Goal: Information Seeking & Learning: Find specific fact

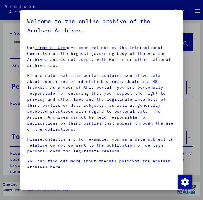
scroll to position [82, 0]
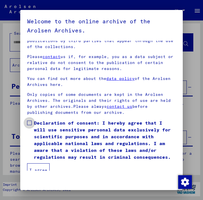
click at [28, 121] on span at bounding box center [29, 123] width 5 height 5
click at [40, 163] on button "I agree" at bounding box center [38, 170] width 22 height 14
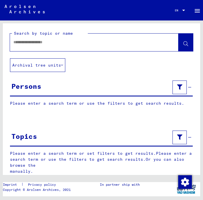
click at [74, 46] on div at bounding box center [87, 42] width 154 height 13
click at [75, 43] on input "text" at bounding box center [88, 42] width 151 height 6
type input "**********"
click at [183, 45] on icon at bounding box center [185, 44] width 5 height 5
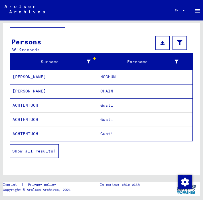
scroll to position [45, 0]
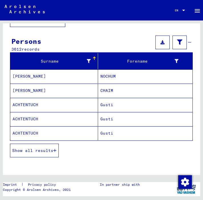
click at [56, 144] on button "Show all results" at bounding box center [34, 151] width 49 height 14
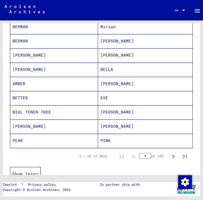
scroll to position [323, 0]
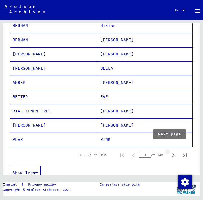
click at [169, 152] on icon "Next page" at bounding box center [173, 155] width 8 height 8
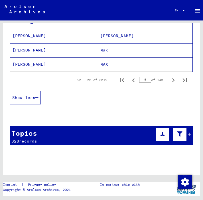
scroll to position [382, 0]
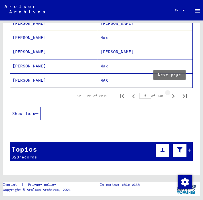
click at [169, 92] on icon "Next page" at bounding box center [173, 96] width 8 height 8
type input "*"
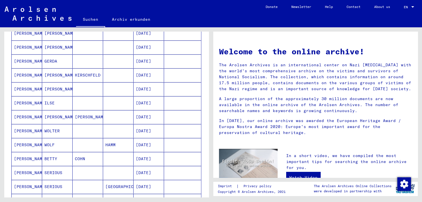
scroll to position [0, 0]
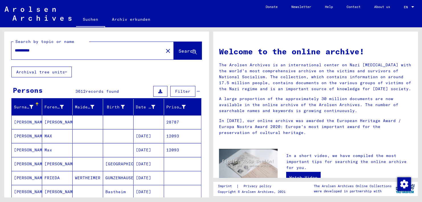
click at [67, 71] on icon at bounding box center [66, 72] width 2 height 4
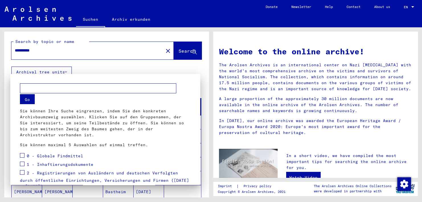
scroll to position [86, 0]
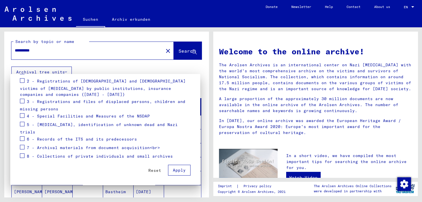
click at [190, 65] on div at bounding box center [211, 101] width 422 height 202
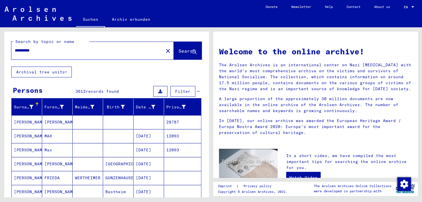
click at [82, 50] on input "**********" at bounding box center [86, 51] width 142 height 6
type input "*"
type input "**********"
click at [181, 51] on span "Search" at bounding box center [186, 51] width 17 height 6
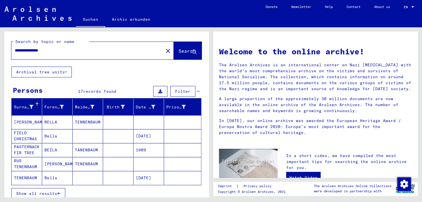
click at [26, 136] on mat-cell "FLOWER FIELD CHRISTMAS TREE" at bounding box center [27, 136] width 30 height 14
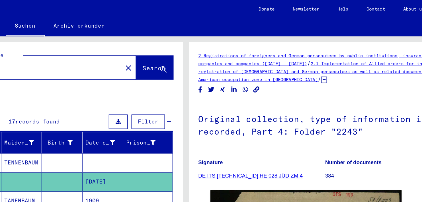
click at [152, 94] on div "Filter" at bounding box center [176, 91] width 48 height 14
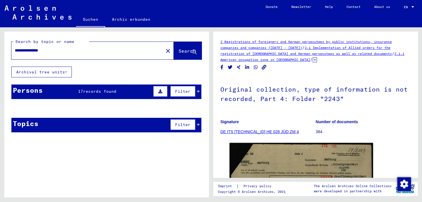
click at [197, 89] on icon at bounding box center [198, 91] width 3 height 4
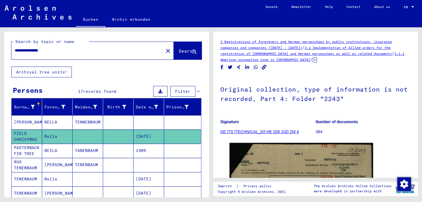
click at [31, 150] on mat-cell "PASTERNACK FIR TREE" at bounding box center [27, 151] width 30 height 14
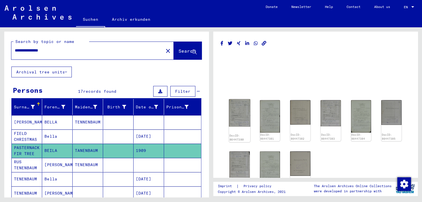
click at [202, 115] on img at bounding box center [239, 113] width 21 height 28
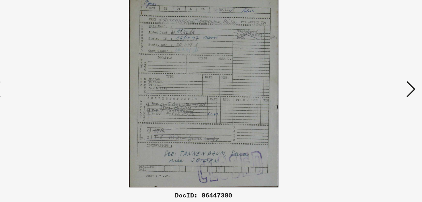
click at [202, 86] on icon at bounding box center [365, 86] width 7 height 14
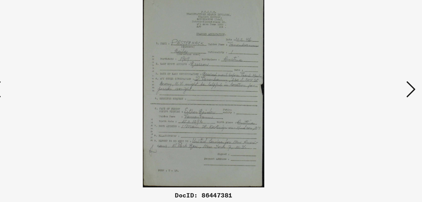
click at [202, 86] on icon at bounding box center [365, 86] width 7 height 14
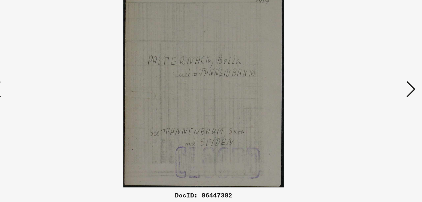
click at [202, 86] on icon at bounding box center [365, 86] width 7 height 14
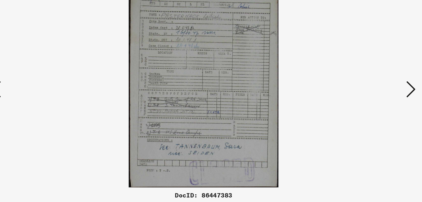
click at [202, 86] on icon at bounding box center [365, 86] width 7 height 14
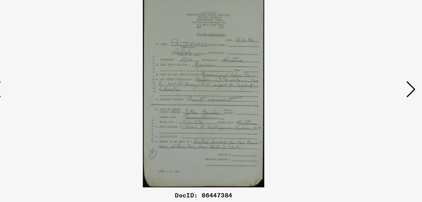
click at [202, 86] on icon at bounding box center [365, 86] width 7 height 14
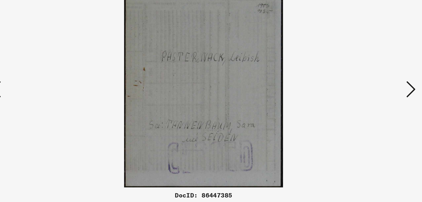
click at [202, 86] on icon at bounding box center [365, 86] width 7 height 14
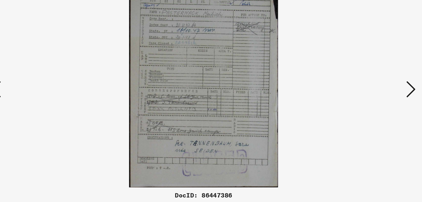
click at [202, 86] on icon at bounding box center [365, 86] width 7 height 14
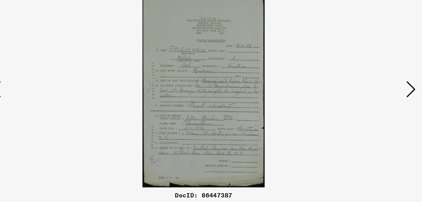
click at [202, 86] on icon at bounding box center [365, 86] width 7 height 14
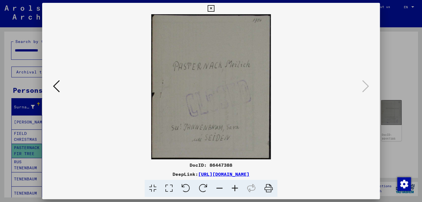
click at [202, 8] on icon at bounding box center [210, 8] width 7 height 7
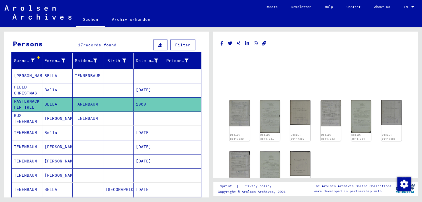
scroll to position [47, 0]
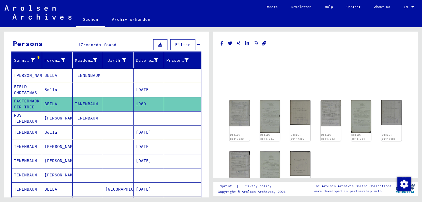
click at [57, 120] on mat-cell "[PERSON_NAME]" at bounding box center [57, 118] width 30 height 14
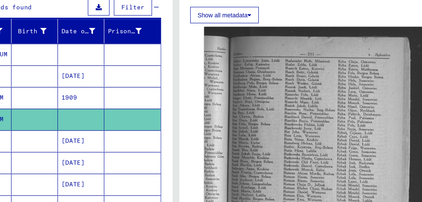
scroll to position [157, 0]
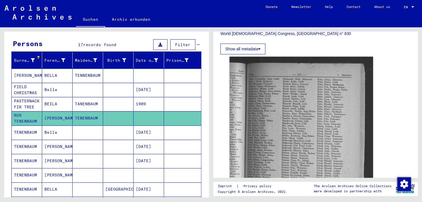
click at [42, 132] on mat-cell "Bella" at bounding box center [57, 132] width 30 height 14
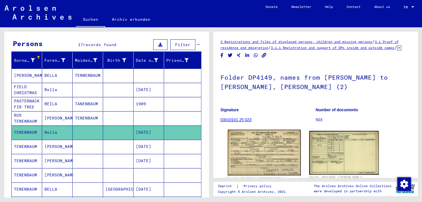
click at [202, 148] on img at bounding box center [264, 153] width 73 height 46
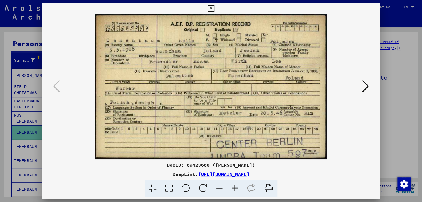
click at [202, 89] on icon at bounding box center [365, 86] width 7 height 14
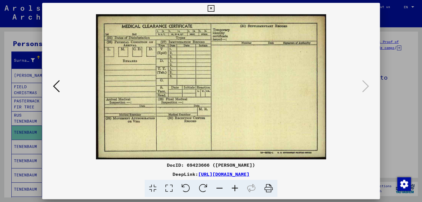
click at [202, 10] on icon at bounding box center [210, 8] width 7 height 7
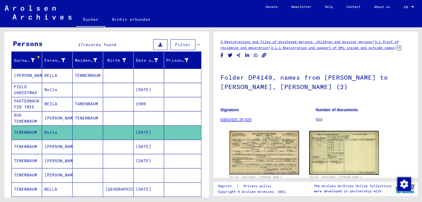
click at [54, 146] on mat-cell "[PERSON_NAME]" at bounding box center [57, 147] width 30 height 14
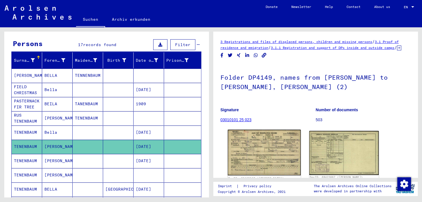
click at [202, 163] on img at bounding box center [264, 153] width 73 height 46
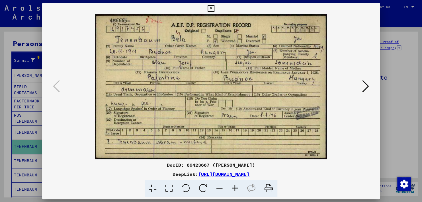
click at [202, 9] on icon at bounding box center [210, 8] width 7 height 7
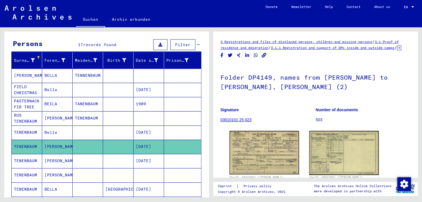
click at [58, 158] on mat-cell "[PERSON_NAME]" at bounding box center [57, 161] width 30 height 14
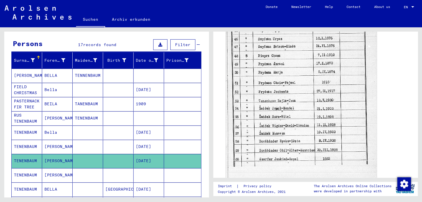
scroll to position [207, 0]
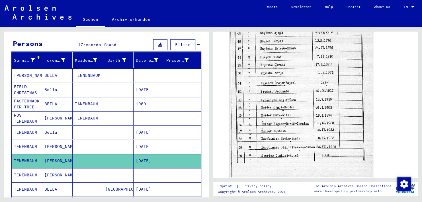
click at [30, 172] on icon at bounding box center [23, 179] width 14 height 23
click at [51, 174] on mat-cell "[PERSON_NAME]" at bounding box center [57, 175] width 30 height 14
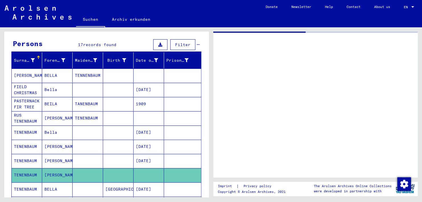
click at [51, 174] on mat-cell "[PERSON_NAME]" at bounding box center [57, 175] width 30 height 14
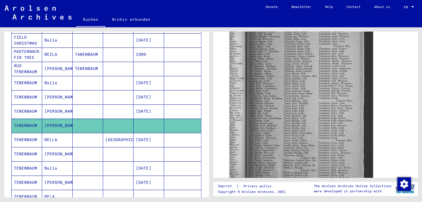
scroll to position [116, 0]
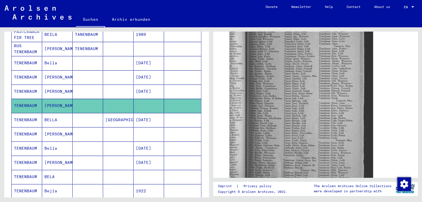
click at [47, 120] on mat-cell "BELLA" at bounding box center [57, 120] width 30 height 14
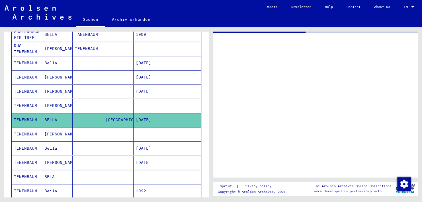
click at [47, 120] on mat-cell "BELLA" at bounding box center [57, 120] width 30 height 14
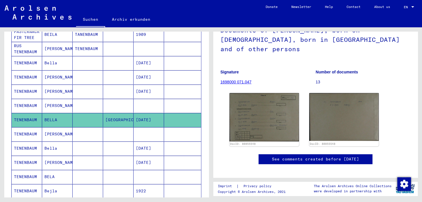
scroll to position [48, 0]
click at [202, 112] on img at bounding box center [263, 117] width 69 height 48
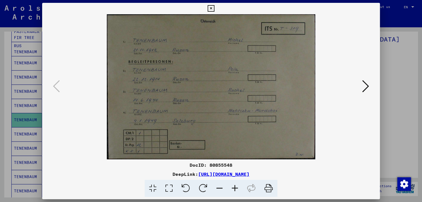
click at [202, 97] on img at bounding box center [210, 86] width 299 height 145
click at [202, 86] on icon at bounding box center [365, 86] width 7 height 14
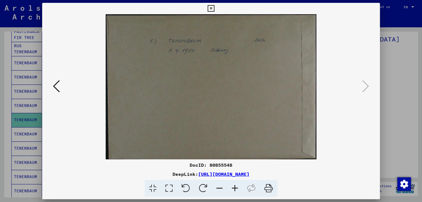
click at [202, 10] on icon at bounding box center [210, 8] width 7 height 7
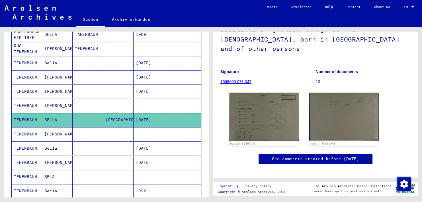
click at [30, 134] on mat-cell "TENENBAUM" at bounding box center [27, 134] width 30 height 14
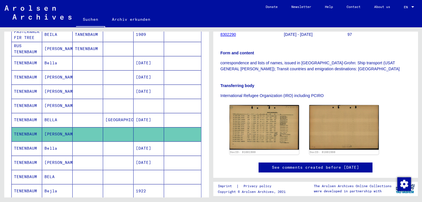
scroll to position [104, 0]
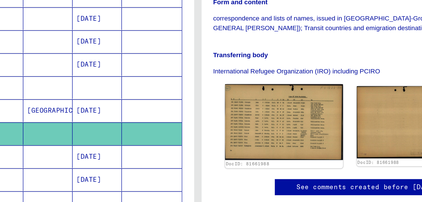
click at [202, 129] on img at bounding box center [264, 127] width 73 height 47
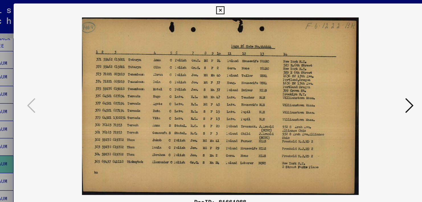
click at [202, 84] on icon at bounding box center [365, 86] width 7 height 14
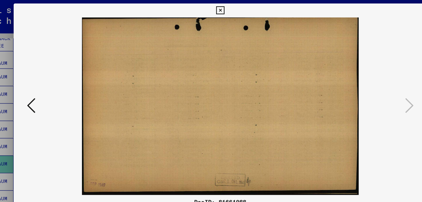
click at [202, 7] on icon at bounding box center [210, 8] width 7 height 7
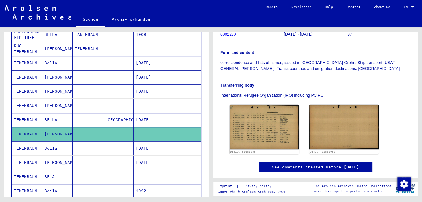
click at [133, 144] on mat-cell "[DATE]" at bounding box center [148, 148] width 30 height 14
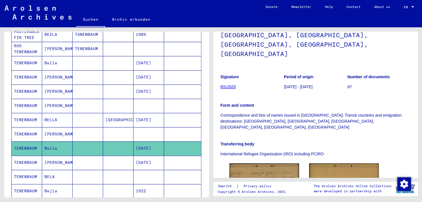
scroll to position [123, 0]
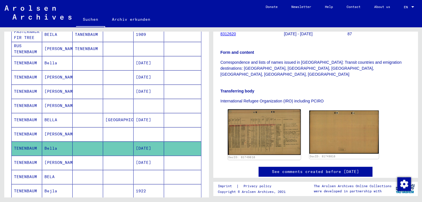
click at [202, 112] on img at bounding box center [264, 132] width 73 height 46
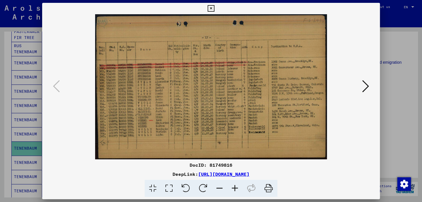
click at [202, 8] on icon at bounding box center [210, 8] width 7 height 7
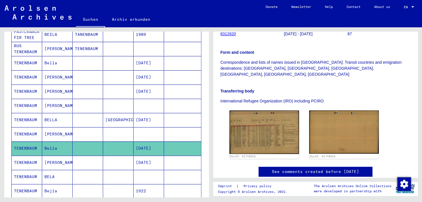
click at [141, 157] on mat-cell "[DATE]" at bounding box center [148, 163] width 30 height 14
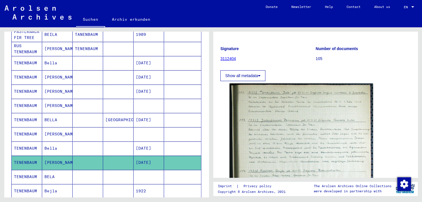
scroll to position [61, 0]
click at [47, 175] on mat-cell "BELA" at bounding box center [57, 177] width 30 height 14
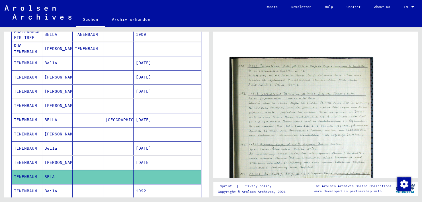
click at [47, 175] on mat-cell "BELA" at bounding box center [57, 177] width 30 height 14
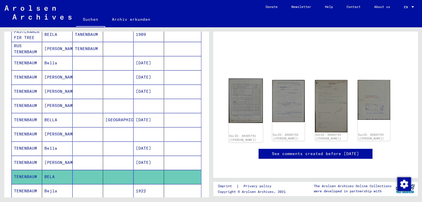
scroll to position [0, 0]
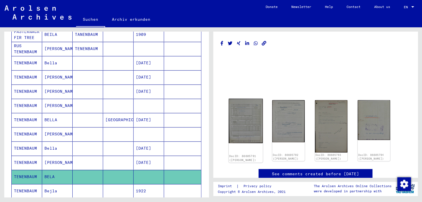
click at [202, 111] on img at bounding box center [245, 121] width 34 height 44
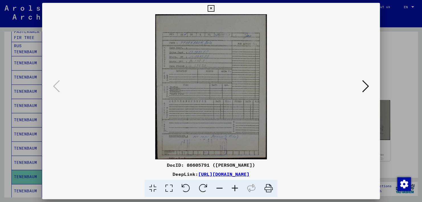
click at [202, 84] on icon at bounding box center [365, 86] width 7 height 14
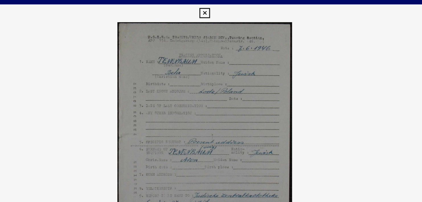
click at [202, 7] on icon at bounding box center [210, 8] width 7 height 7
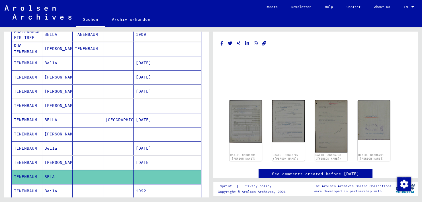
click at [57, 187] on mat-cell "Bejla" at bounding box center [57, 191] width 30 height 14
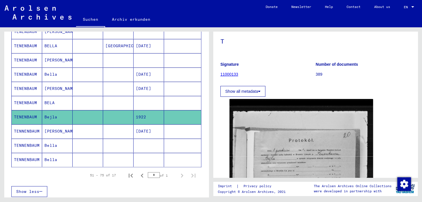
scroll to position [198, 0]
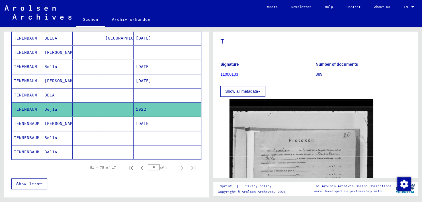
click at [47, 124] on mat-cell "[PERSON_NAME]" at bounding box center [57, 124] width 30 height 14
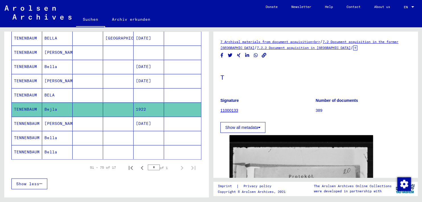
click at [47, 124] on mat-cell "[PERSON_NAME]" at bounding box center [57, 124] width 30 height 14
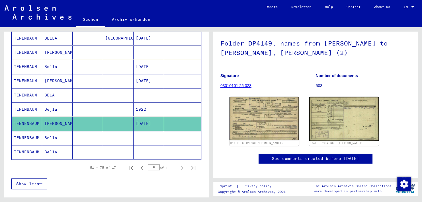
scroll to position [46, 0]
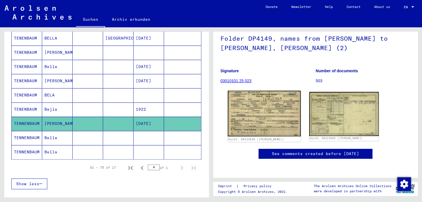
click at [202, 120] on img at bounding box center [264, 114] width 73 height 46
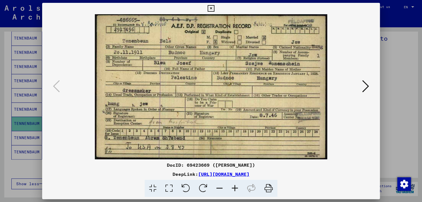
click at [202, 8] on icon at bounding box center [210, 8] width 7 height 7
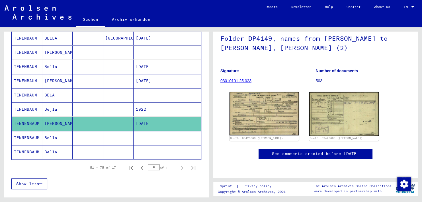
click at [64, 133] on mat-cell "Bella" at bounding box center [57, 138] width 30 height 14
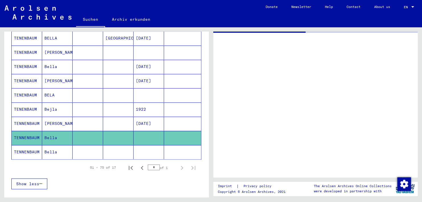
click at [64, 133] on mat-cell "Bella" at bounding box center [57, 138] width 30 height 14
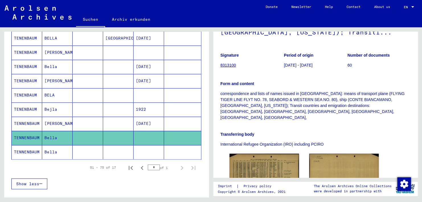
scroll to position [123, 0]
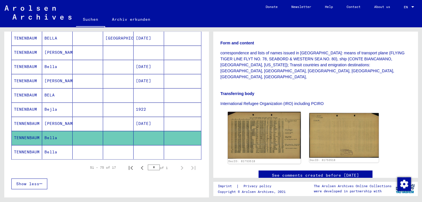
click at [202, 127] on img at bounding box center [264, 135] width 73 height 47
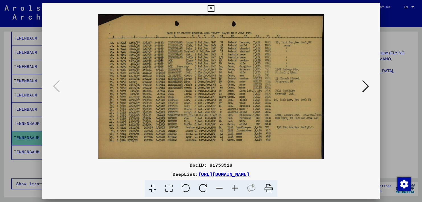
click at [202, 8] on icon at bounding box center [210, 8] width 7 height 7
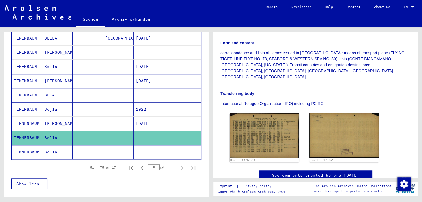
click at [50, 148] on mat-cell "Bella" at bounding box center [57, 152] width 30 height 14
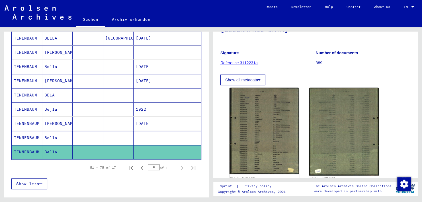
scroll to position [57, 0]
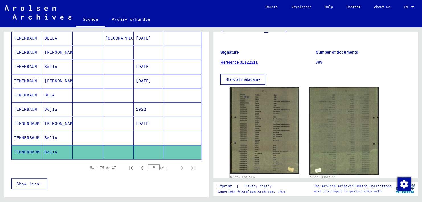
click at [202, 136] on img at bounding box center [263, 130] width 69 height 86
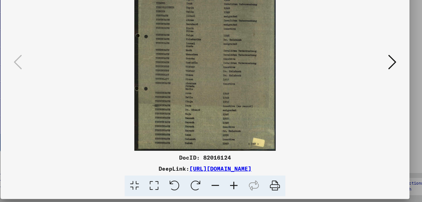
click at [202, 88] on icon at bounding box center [365, 86] width 7 height 14
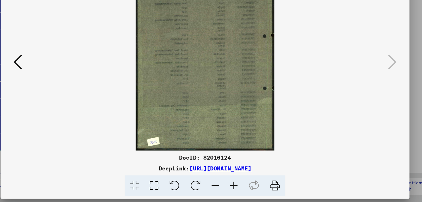
scroll to position [0, 0]
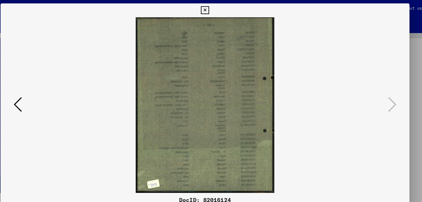
click at [202, 8] on icon at bounding box center [210, 8] width 7 height 7
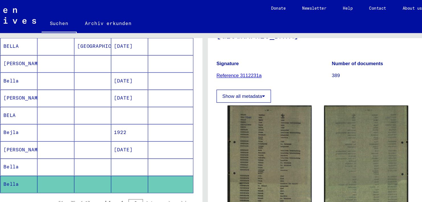
scroll to position [229, 0]
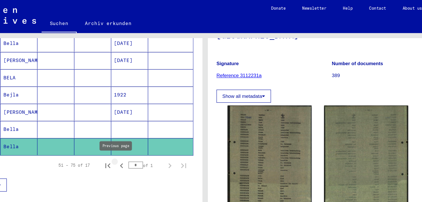
click at [138, 134] on icon "Previous page" at bounding box center [142, 137] width 8 height 8
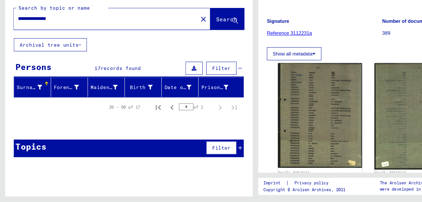
scroll to position [0, 0]
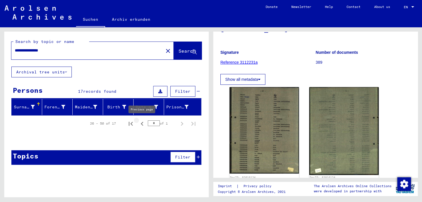
click at [141, 123] on icon "Previous page" at bounding box center [142, 124] width 8 height 8
type input "*"
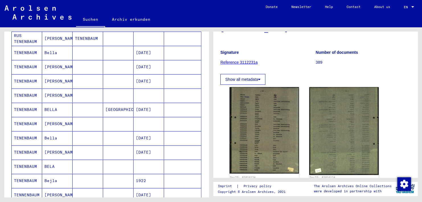
scroll to position [229, 0]
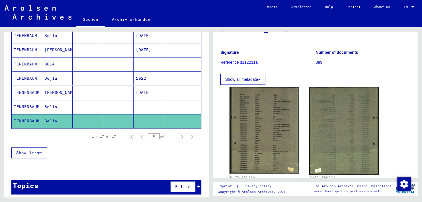
click at [37, 150] on span "Show less" at bounding box center [27, 152] width 23 height 5
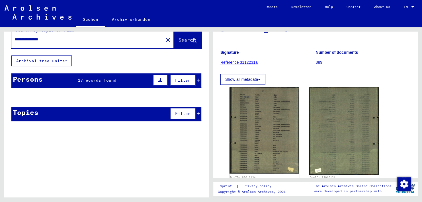
scroll to position [11, 0]
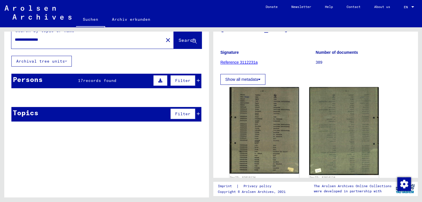
click at [193, 113] on mat-cell at bounding box center [182, 111] width 37 height 14
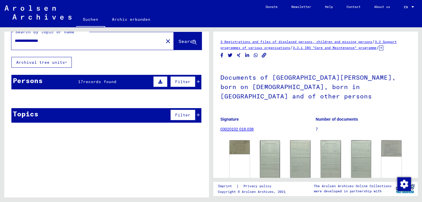
click at [29, 40] on input "**********" at bounding box center [87, 41] width 145 height 6
type input "**********"
click at [183, 41] on span "Search" at bounding box center [186, 41] width 17 height 6
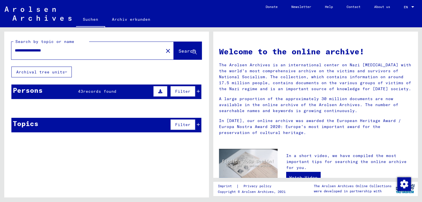
click at [182, 94] on button "Filter" at bounding box center [182, 91] width 25 height 11
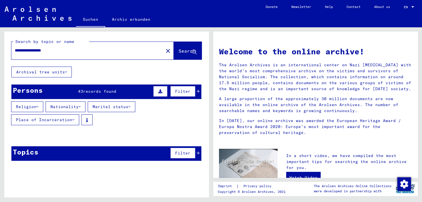
click at [197, 91] on yv-its-grid-expansion-panel "Persons 43 records found Filter Religion Nationality Marital status Place of In…" at bounding box center [106, 108] width 204 height 48
click at [197, 91] on icon at bounding box center [198, 91] width 3 height 4
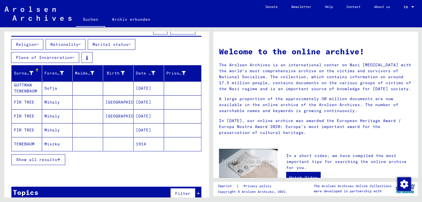
scroll to position [69, 0]
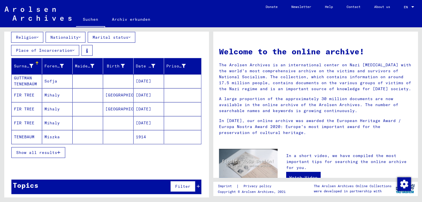
click at [57, 150] on span "Show all results" at bounding box center [36, 152] width 41 height 5
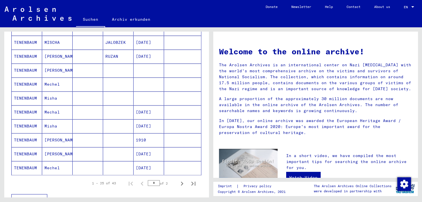
scroll to position [318, 0]
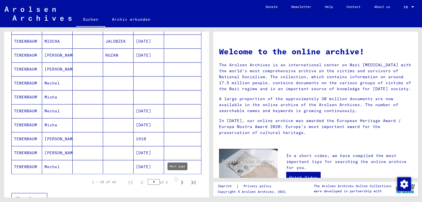
click at [178, 180] on icon "Next page" at bounding box center [182, 182] width 8 height 8
type input "*"
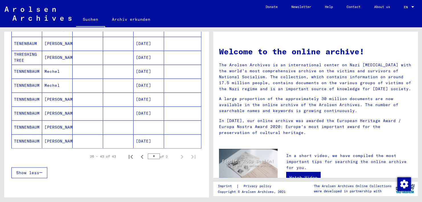
scroll to position [267, 0]
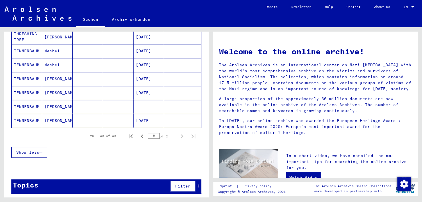
click at [197, 184] on icon at bounding box center [198, 186] width 3 height 4
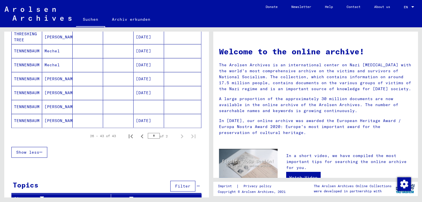
scroll to position [271, 0]
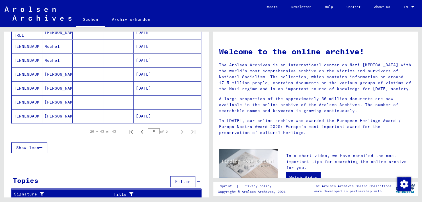
click at [31, 145] on span "Show less" at bounding box center [27, 147] width 23 height 5
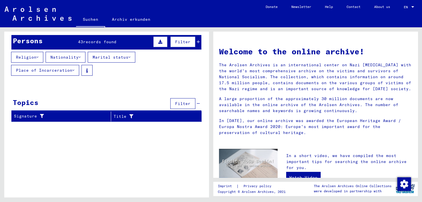
scroll to position [0, 0]
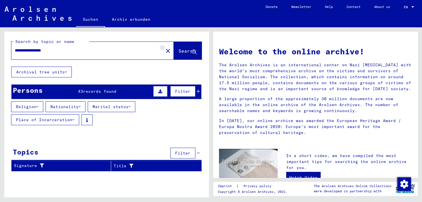
click at [164, 51] on mat-icon "close" at bounding box center [167, 51] width 7 height 7
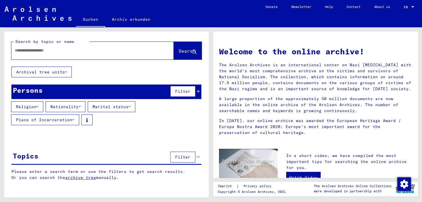
click at [106, 50] on input "text" at bounding box center [86, 51] width 142 height 6
type input "**********"
click at [183, 53] on span "Search" at bounding box center [186, 51] width 17 height 6
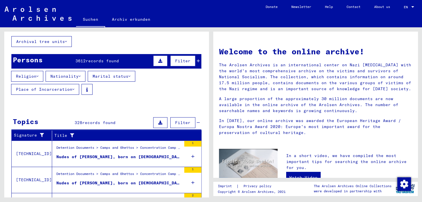
scroll to position [31, 0]
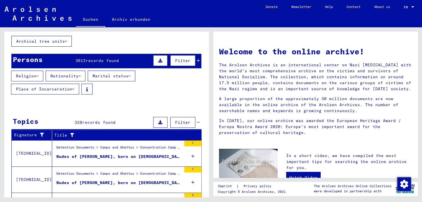
click at [195, 57] on div "Filter" at bounding box center [176, 61] width 48 height 14
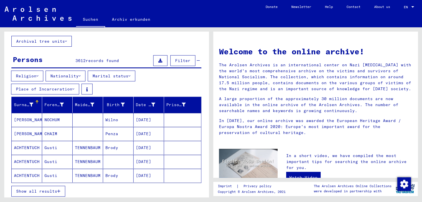
click at [48, 192] on span "Show all results" at bounding box center [36, 191] width 41 height 5
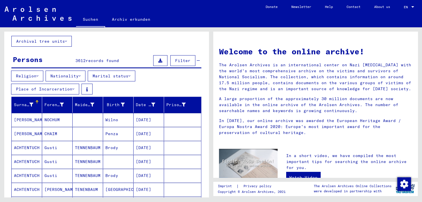
click at [84, 72] on button "Nationality" at bounding box center [66, 76] width 40 height 11
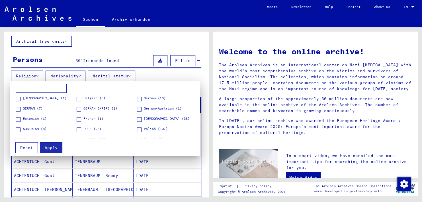
click at [94, 47] on div at bounding box center [211, 101] width 422 height 202
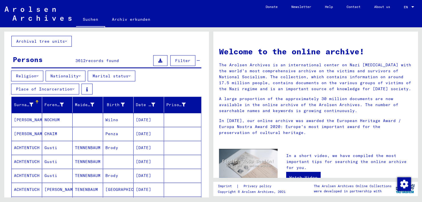
click at [38, 74] on icon at bounding box center [37, 76] width 2 height 4
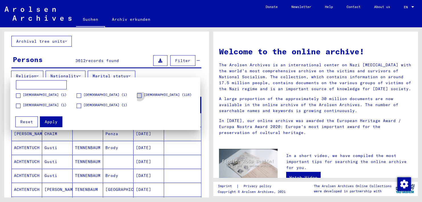
click at [139, 95] on span at bounding box center [139, 95] width 5 height 5
click at [55, 121] on span "Apply" at bounding box center [51, 121] width 13 height 5
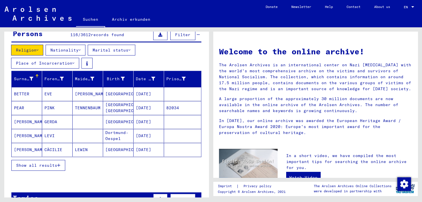
scroll to position [57, 0]
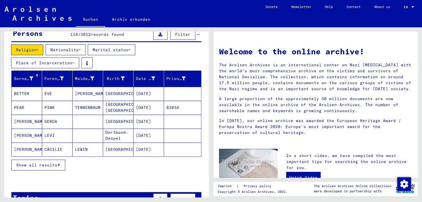
click at [54, 162] on span "Show all results" at bounding box center [36, 164] width 41 height 5
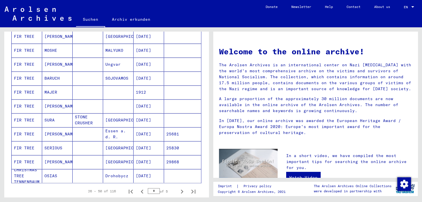
scroll to position [311, 0]
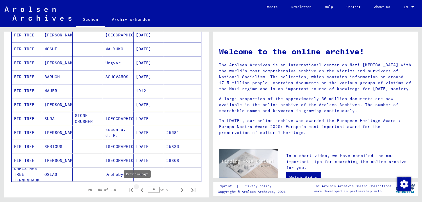
click at [141, 188] on icon "Previous page" at bounding box center [142, 190] width 3 height 4
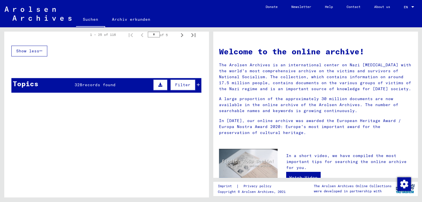
scroll to position [369, 0]
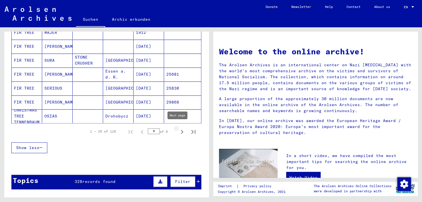
click at [178, 130] on icon "Next page" at bounding box center [182, 132] width 8 height 8
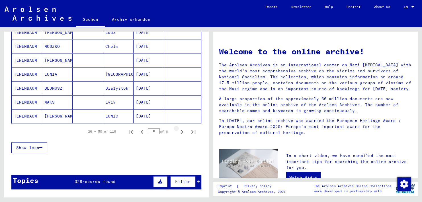
click at [178, 130] on icon "Next page" at bounding box center [182, 132] width 8 height 8
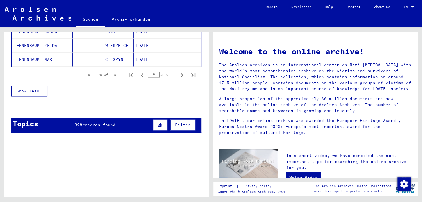
scroll to position [426, 0]
click at [178, 72] on icon "Next page" at bounding box center [182, 75] width 8 height 8
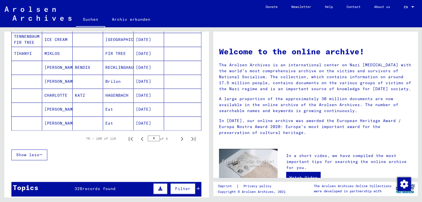
scroll to position [375, 0]
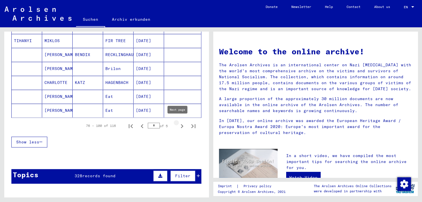
click at [181, 124] on icon "Next page" at bounding box center [182, 126] width 3 height 4
type input "*"
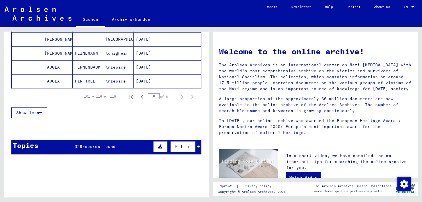
scroll to position [284, 0]
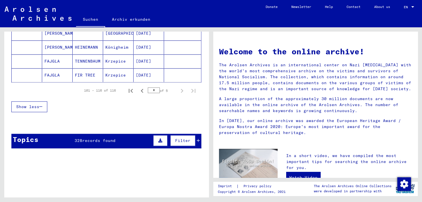
click at [42, 101] on button "Show less" at bounding box center [29, 106] width 36 height 11
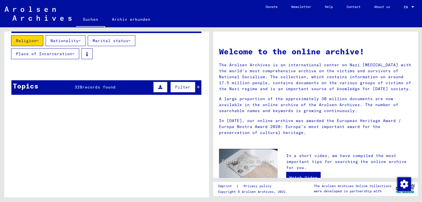
scroll to position [66, 0]
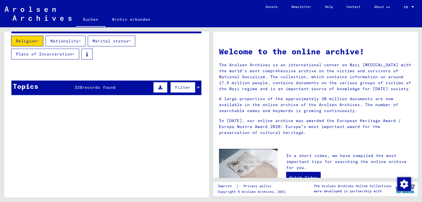
click at [196, 87] on mat-cell at bounding box center [182, 85] width 37 height 14
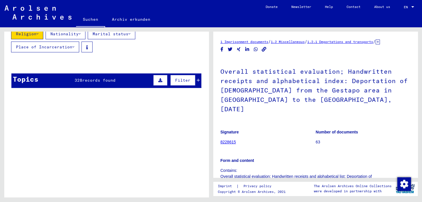
click at [193, 77] on mat-cell at bounding box center [182, 78] width 37 height 14
click at [193, 80] on mat-cell at bounding box center [182, 78] width 37 height 14
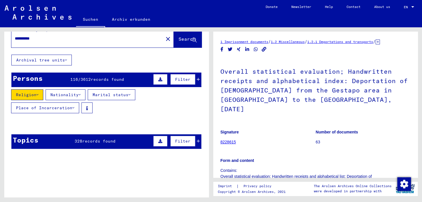
scroll to position [12, 0]
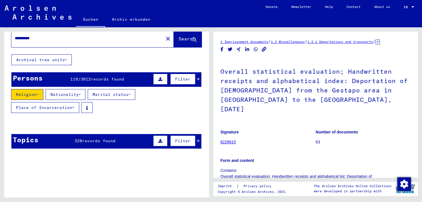
click at [97, 141] on mat-cell at bounding box center [88, 138] width 30 height 14
click at [194, 139] on mat-cell at bounding box center [182, 138] width 37 height 14
click at [193, 75] on div "Filter" at bounding box center [176, 79] width 48 height 14
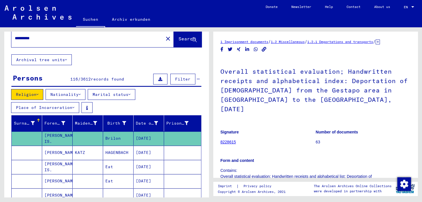
click at [23, 92] on font "Religion" at bounding box center [26, 94] width 20 height 5
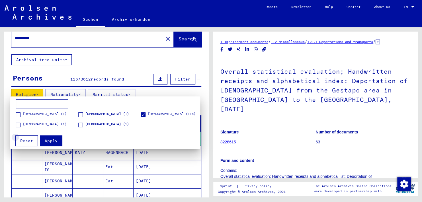
click at [32, 140] on span "Reset" at bounding box center [26, 140] width 13 height 5
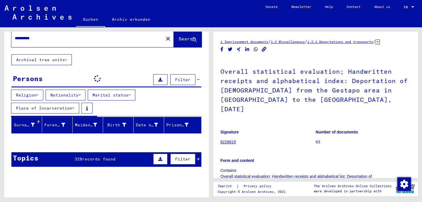
click at [186, 81] on button "Filter" at bounding box center [182, 79] width 25 height 11
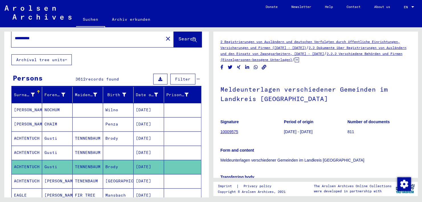
click at [192, 76] on div "Filter" at bounding box center [176, 79] width 48 height 14
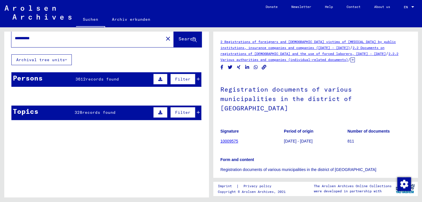
click at [181, 114] on span "Filter" at bounding box center [182, 112] width 15 height 5
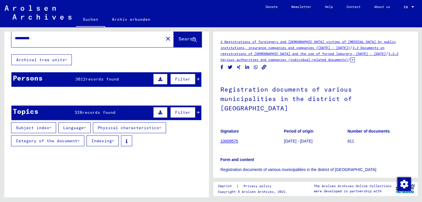
click at [193, 111] on mat-cell at bounding box center [182, 110] width 37 height 14
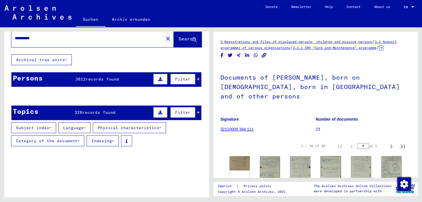
click at [90, 112] on mat-cell at bounding box center [88, 110] width 30 height 14
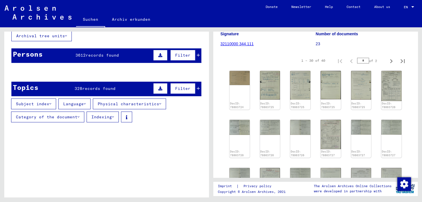
scroll to position [36, 0]
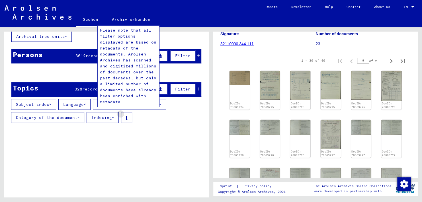
click at [127, 116] on icon at bounding box center [126, 118] width 1 height 4
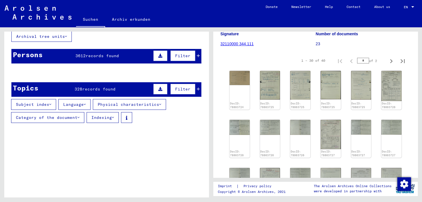
click at [139, 86] on mat-cell "[DATE]" at bounding box center [148, 87] width 30 height 14
click at [158, 89] on icon at bounding box center [160, 89] width 4 height 4
click at [195, 90] on mat-cell at bounding box center [182, 87] width 37 height 14
click at [192, 86] on mat-cell at bounding box center [182, 87] width 37 height 14
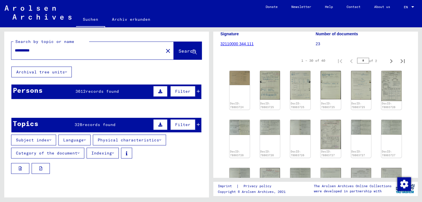
click at [66, 71] on icon at bounding box center [66, 72] width 2 height 4
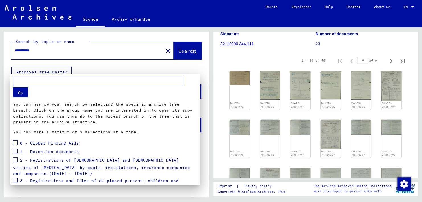
scroll to position [60, 0]
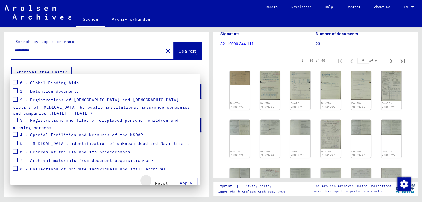
click at [159, 181] on span "Reset" at bounding box center [161, 183] width 13 height 5
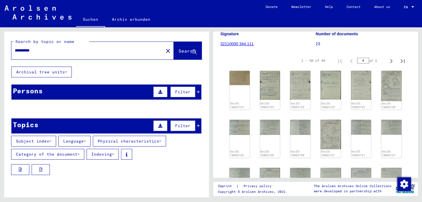
click at [193, 123] on mat-cell at bounding box center [182, 124] width 37 height 14
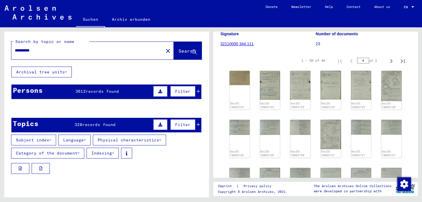
click at [193, 123] on mat-cell at bounding box center [182, 123] width 37 height 14
click at [178, 125] on span "Filter" at bounding box center [182, 124] width 15 height 5
